Goal: Browse casually: Explore the website without a specific task or goal

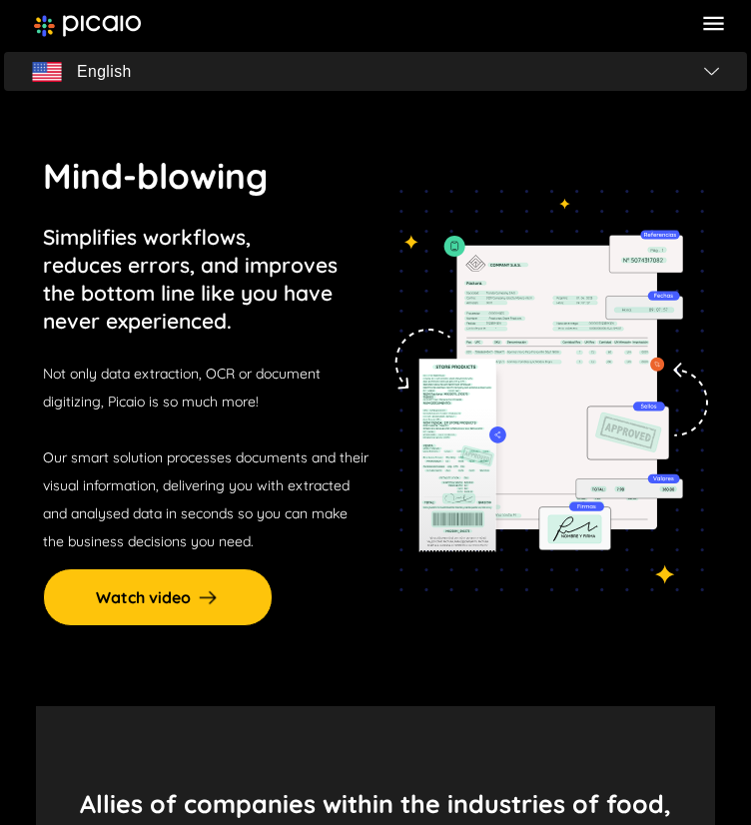
click at [74, 25] on img at bounding box center [87, 26] width 107 height 22
click at [705, 21] on icon at bounding box center [713, 23] width 27 height 27
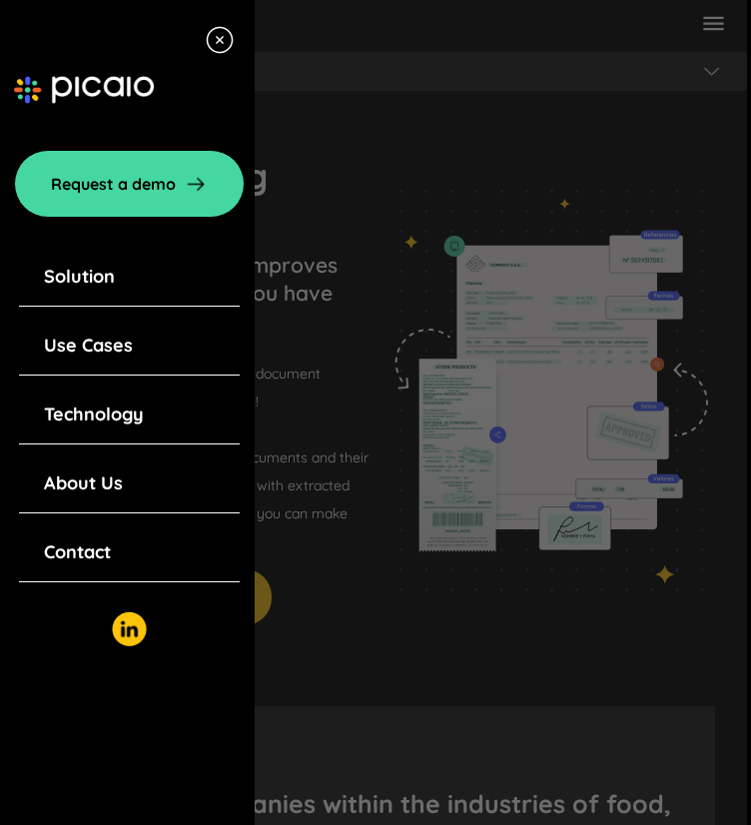
click at [101, 275] on link "Solution" at bounding box center [79, 277] width 71 height 28
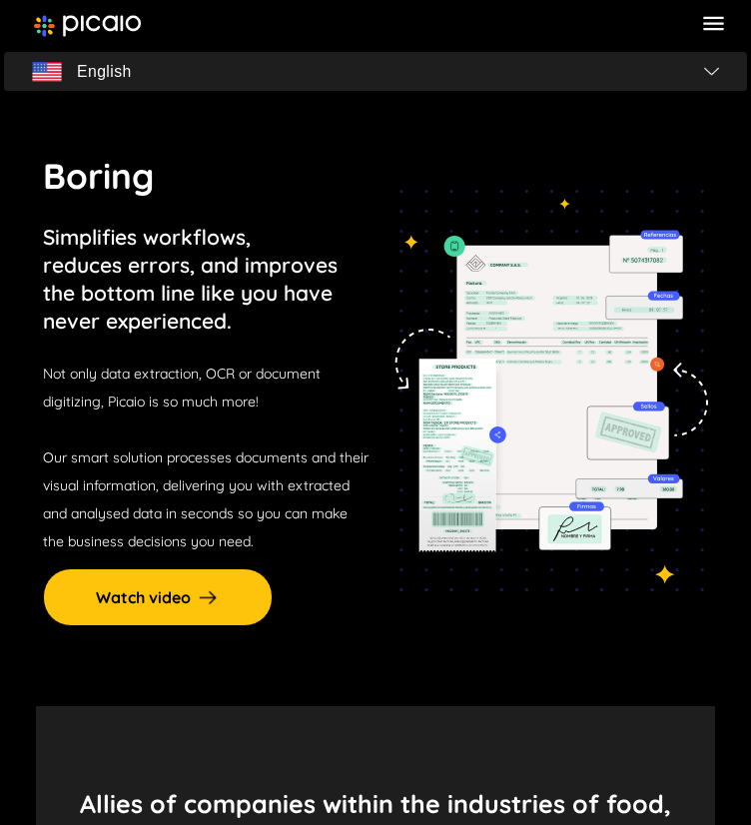
click at [703, 14] on icon at bounding box center [713, 23] width 27 height 27
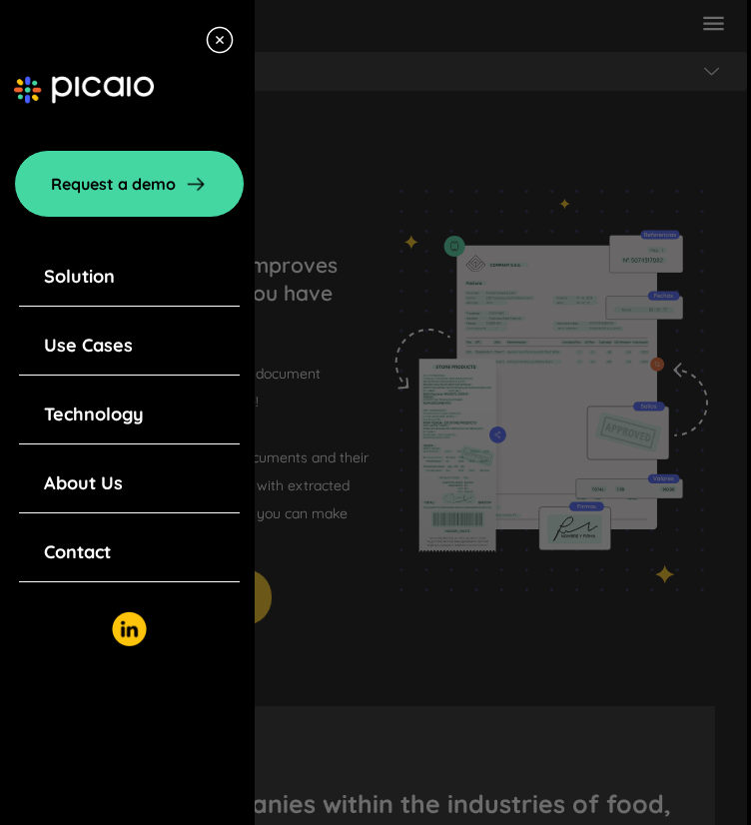
click at [118, 345] on link "Use Cases" at bounding box center [88, 346] width 89 height 28
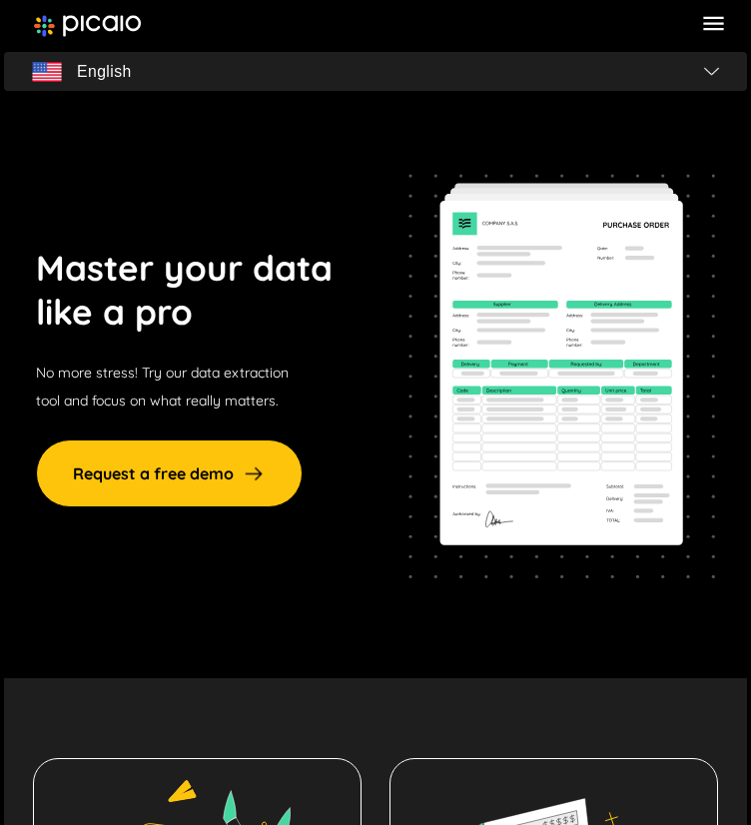
click at [92, 25] on img at bounding box center [87, 26] width 107 height 22
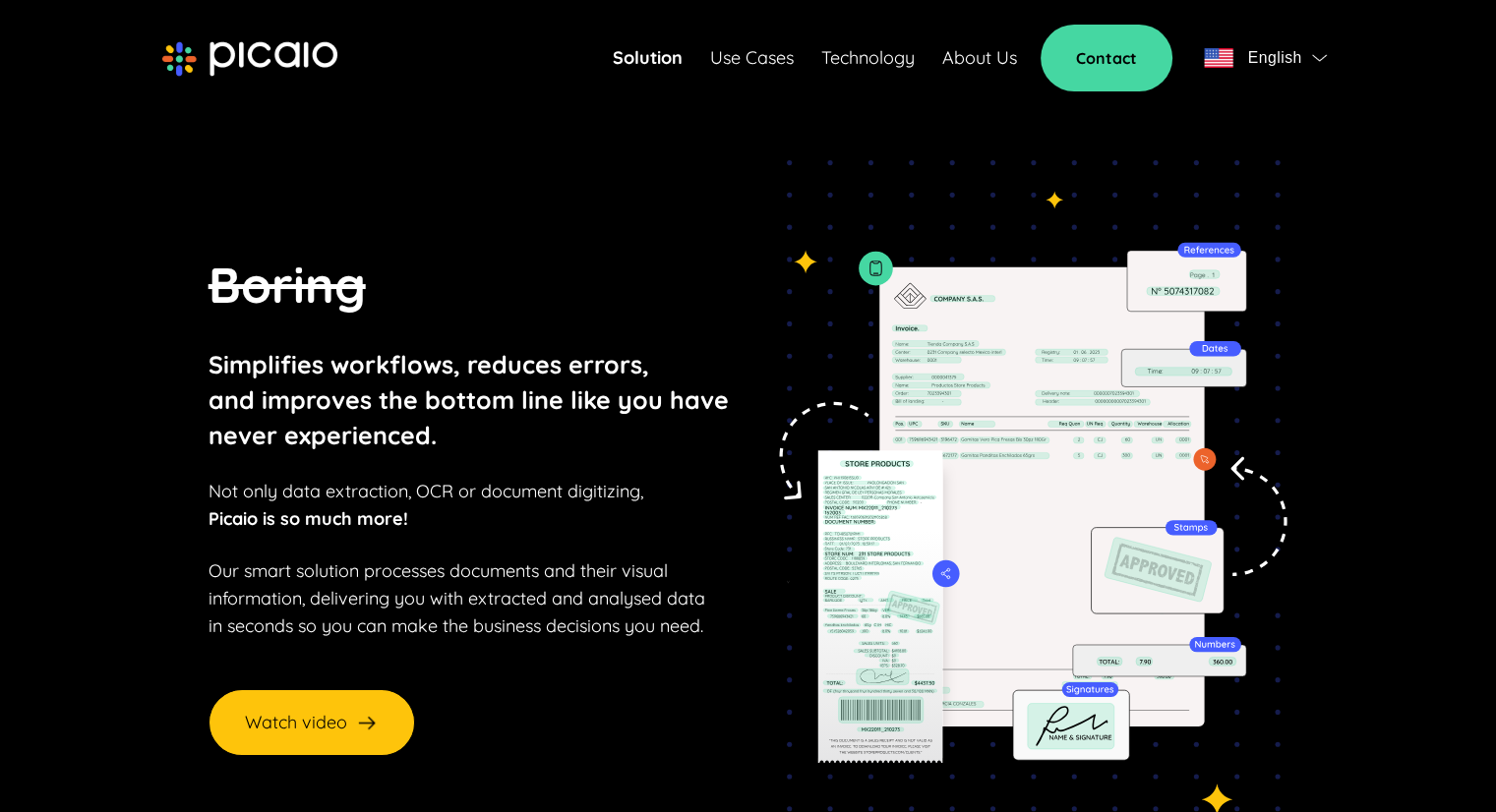
click at [375, 185] on section "Boring Simplifies workflows, reduces errors, and improves the bottom line like …" at bounding box center [747, 502] width 1345 height 842
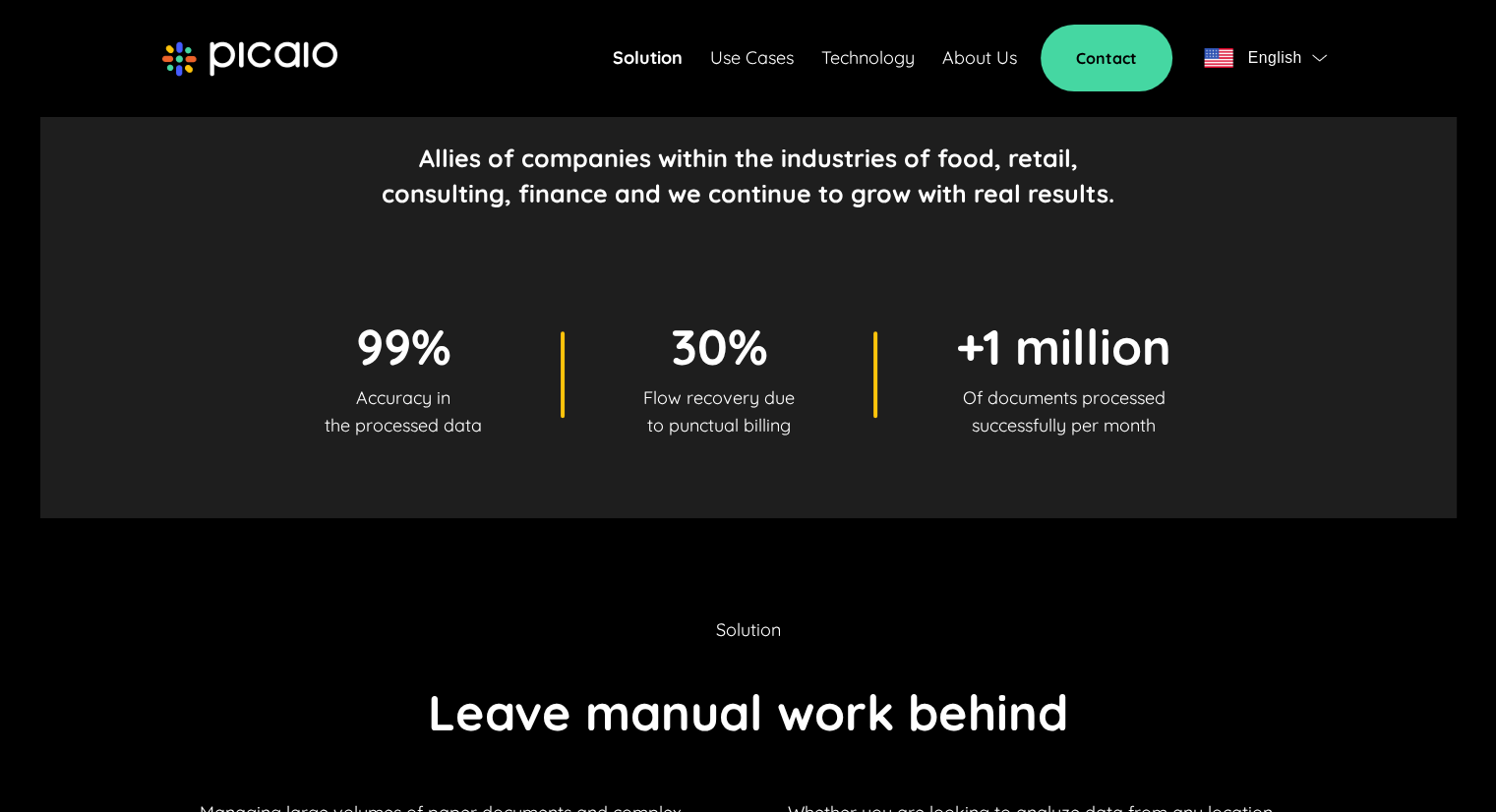
scroll to position [885, 0]
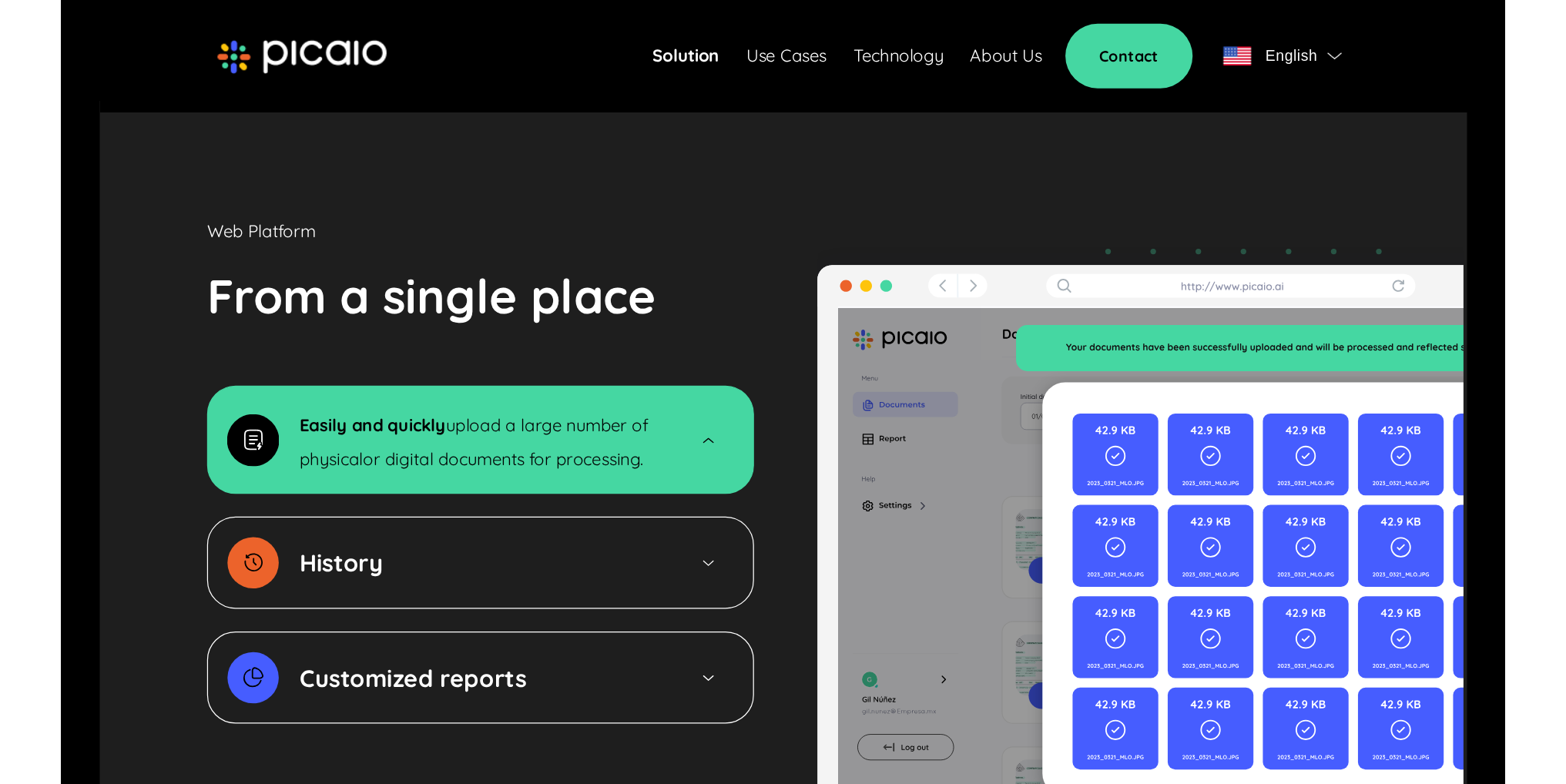
scroll to position [2234, 0]
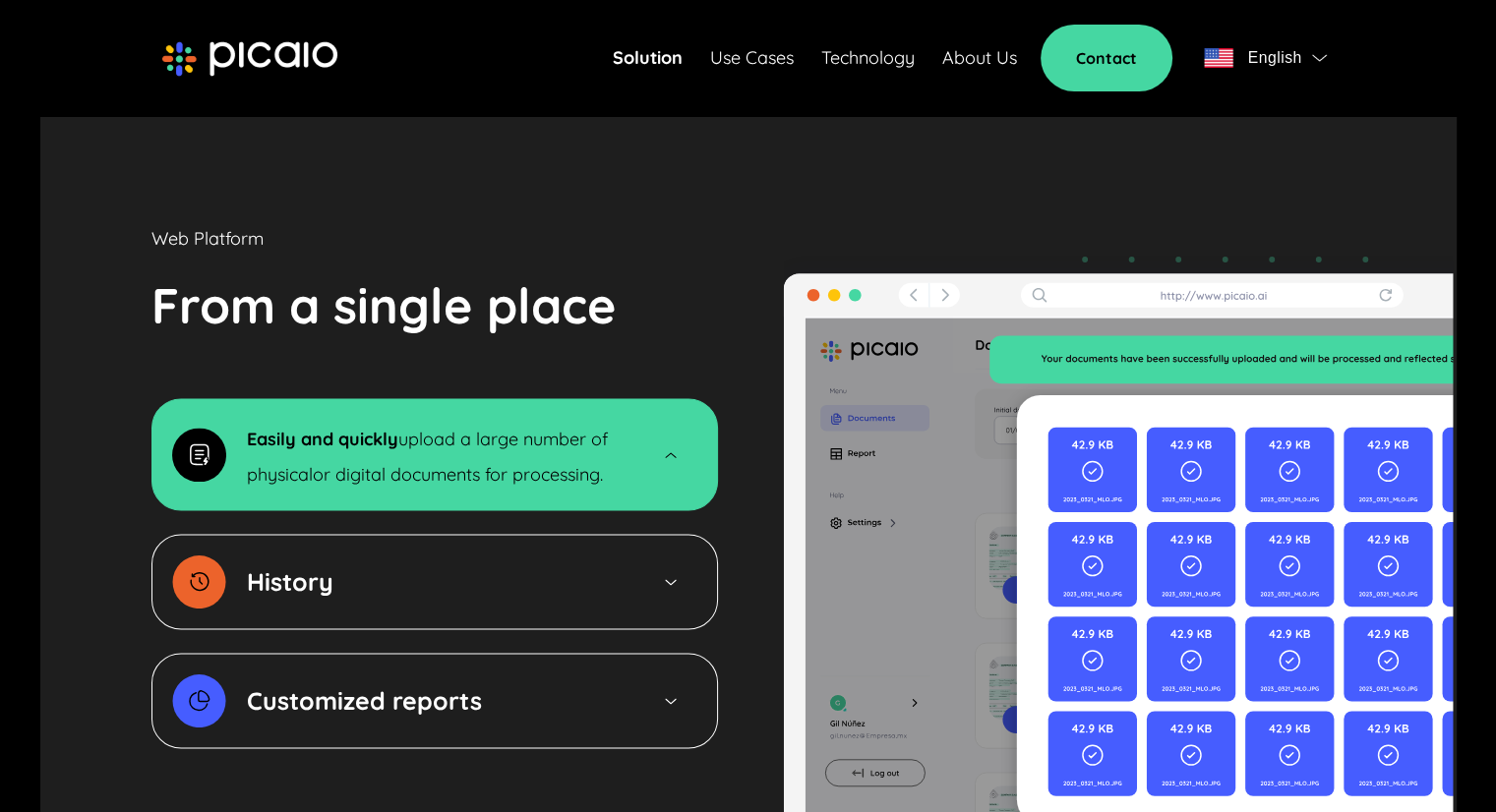
click at [1172, 225] on img at bounding box center [1117, 593] width 674 height 734
